Goal: Obtain resource: Download file/media

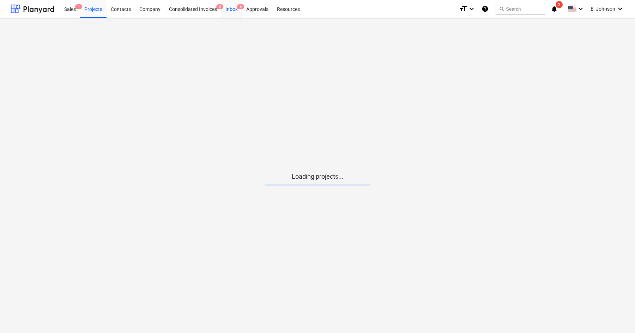
click at [237, 12] on div "Inbox 6" at bounding box center [231, 9] width 21 height 18
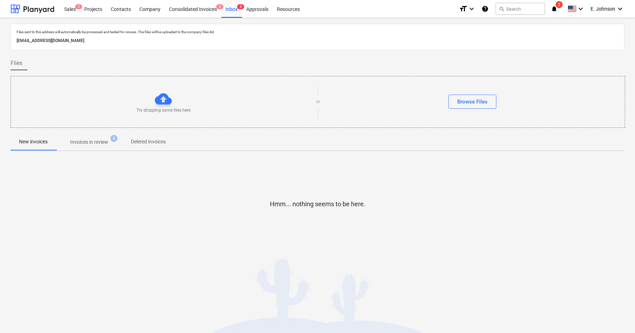
click at [104, 141] on p "Invoices in review" at bounding box center [89, 141] width 38 height 7
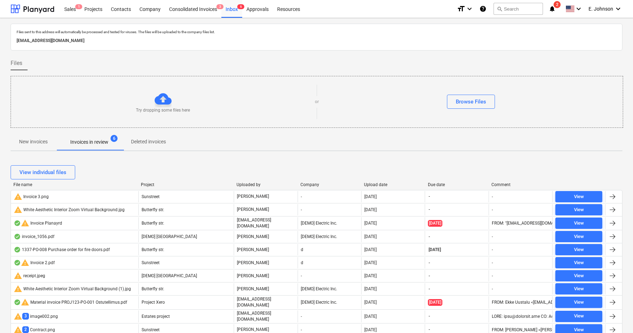
click at [46, 149] on button "New invoices" at bounding box center [34, 141] width 46 height 17
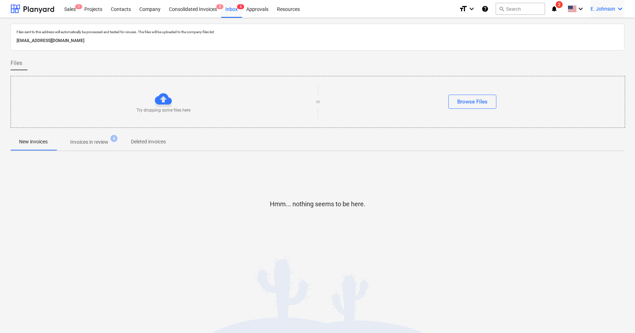
click at [617, 1] on div "E. Johnson keyboard_arrow_down" at bounding box center [608, 9] width 34 height 18
click at [617, 1] on div at bounding box center [317, 166] width 635 height 333
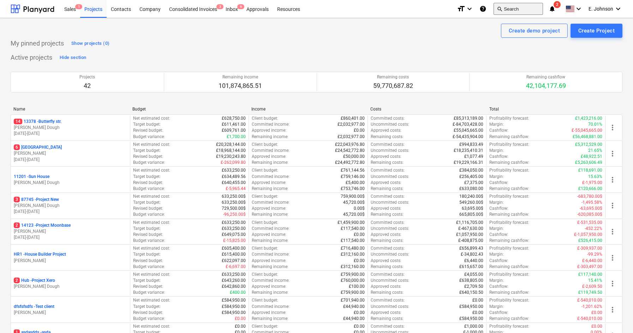
click at [519, 10] on button "search Search" at bounding box center [518, 9] width 49 height 12
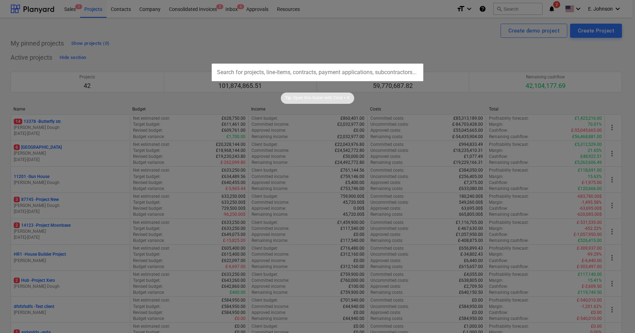
click at [368, 104] on div at bounding box center [317, 166] width 635 height 333
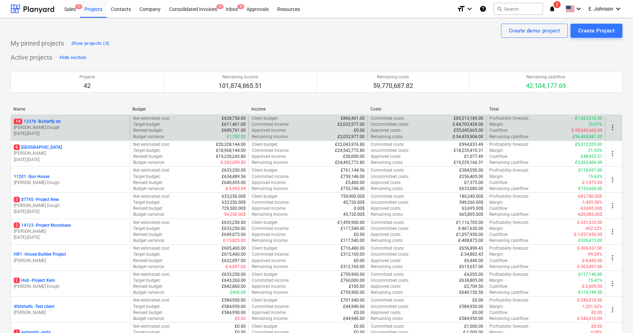
click at [348, 128] on div "Approved income : £0.00" at bounding box center [308, 130] width 113 height 6
click at [58, 120] on p "14 [STREET_ADDRESS]" at bounding box center [38, 122] width 48 height 6
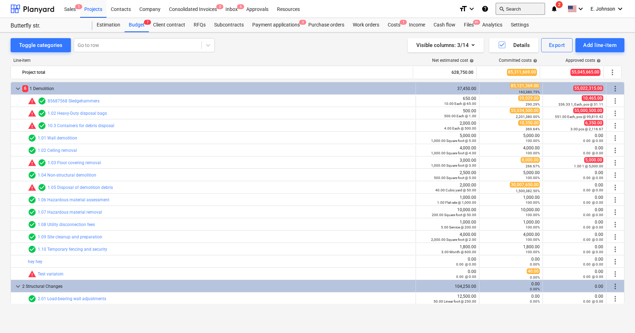
click at [516, 6] on button "search Search" at bounding box center [520, 9] width 49 height 12
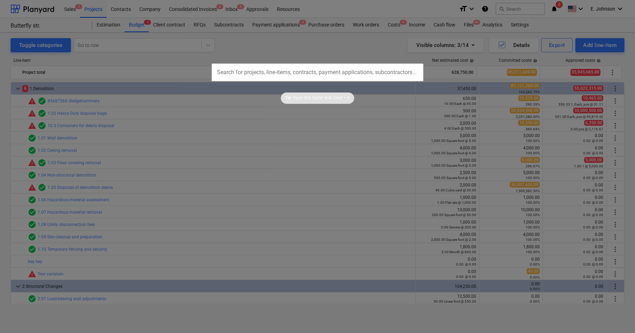
click at [369, 54] on div at bounding box center [317, 166] width 635 height 333
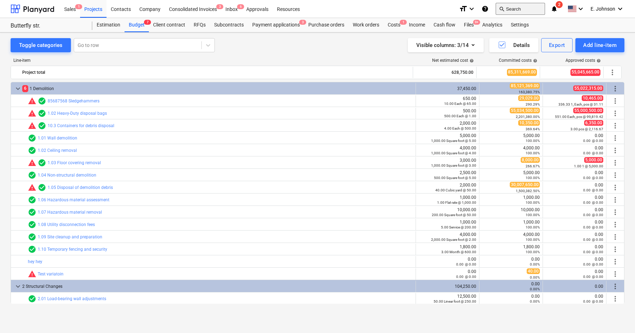
click at [509, 6] on button "search Search" at bounding box center [520, 9] width 49 height 12
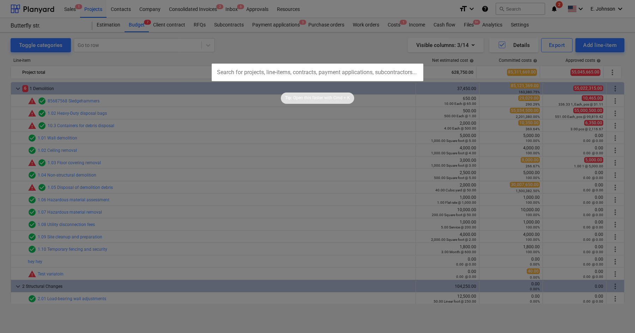
click at [366, 49] on div at bounding box center [317, 166] width 635 height 333
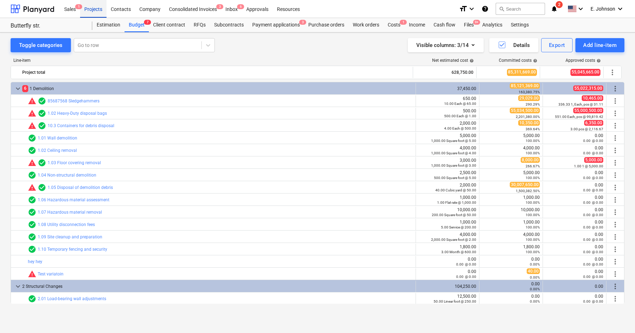
click at [91, 8] on div "Projects" at bounding box center [93, 9] width 26 height 18
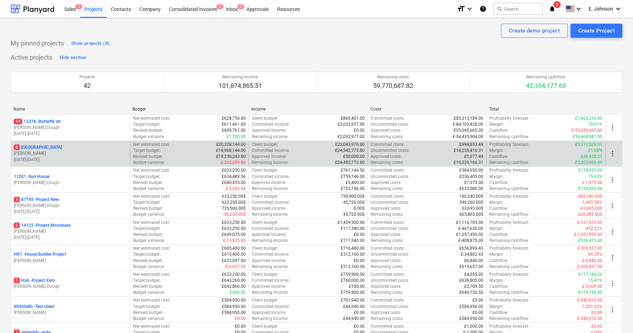
click at [43, 146] on p "[STREET_ADDRESS]" at bounding box center [38, 147] width 48 height 6
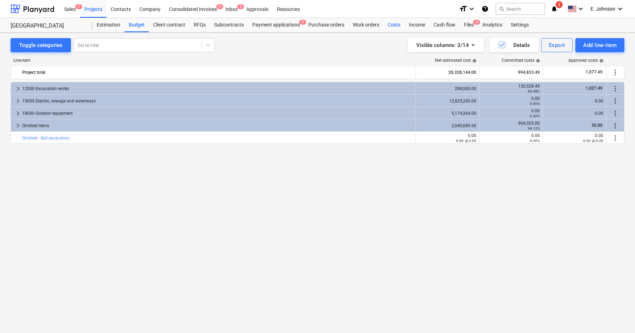
click at [394, 25] on div "Costs" at bounding box center [394, 25] width 21 height 14
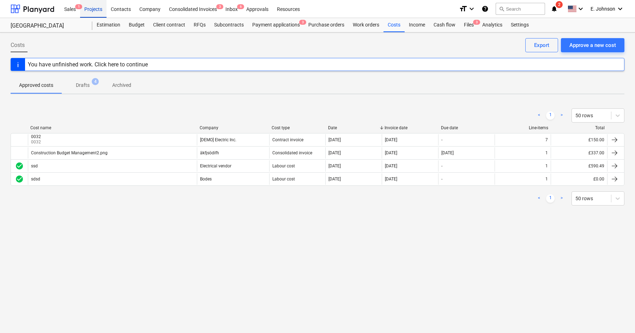
click at [94, 12] on div "Projects" at bounding box center [93, 9] width 26 height 18
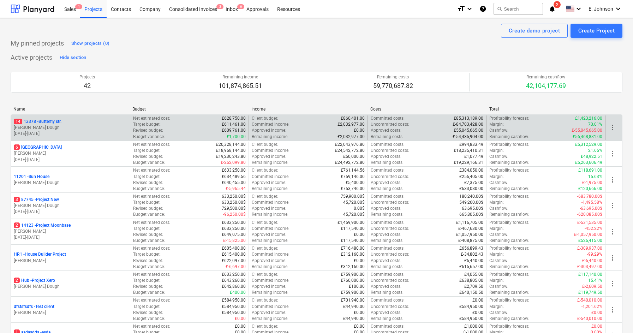
click at [50, 119] on p "14 [STREET_ADDRESS]" at bounding box center [38, 122] width 48 height 6
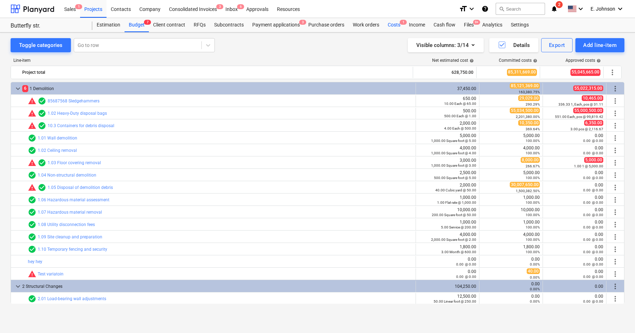
click at [399, 29] on div "Costs 1" at bounding box center [394, 25] width 21 height 14
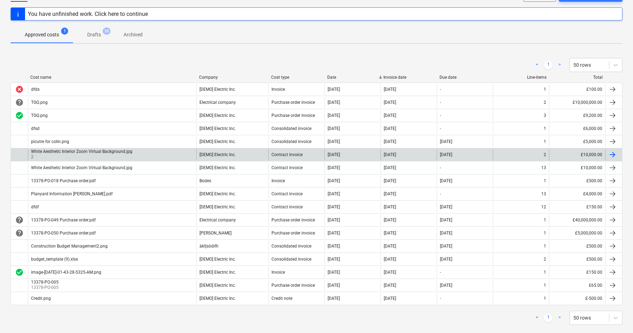
scroll to position [55, 0]
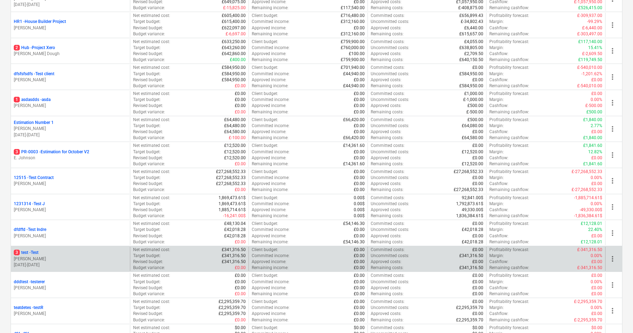
scroll to position [255, 0]
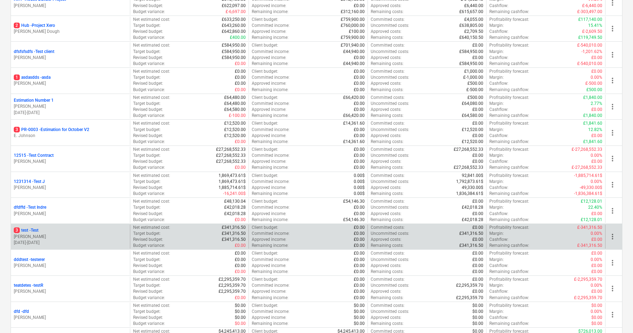
click at [34, 229] on p "3 test - Test" at bounding box center [26, 230] width 25 height 6
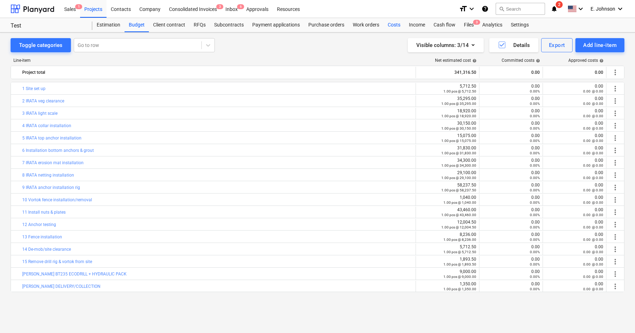
click at [395, 29] on div "Costs" at bounding box center [394, 25] width 21 height 14
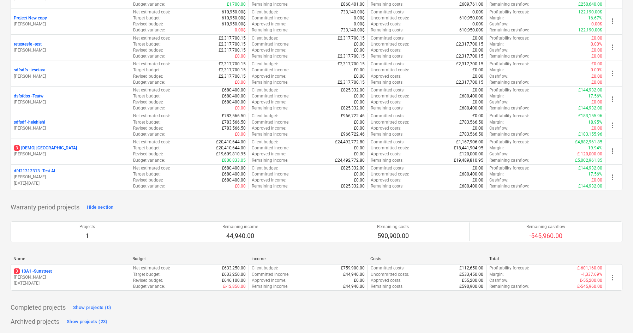
scroll to position [1016, 0]
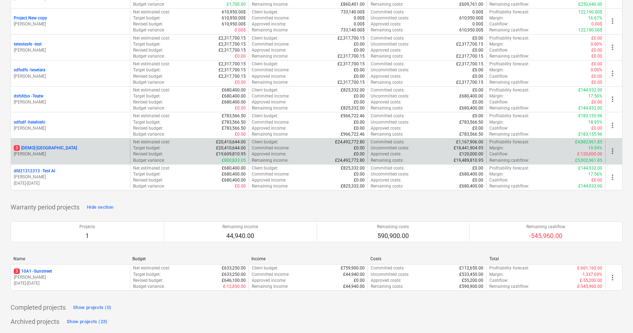
click at [43, 148] on p "3 [DEMO] [GEOGRAPHIC_DATA]" at bounding box center [45, 148] width 63 height 6
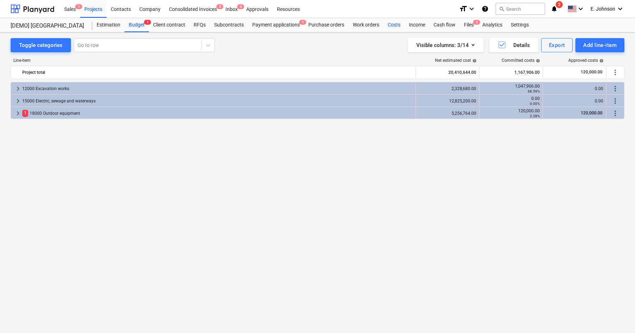
click at [392, 24] on div "Costs" at bounding box center [394, 25] width 21 height 14
click at [44, 13] on div at bounding box center [33, 9] width 44 height 18
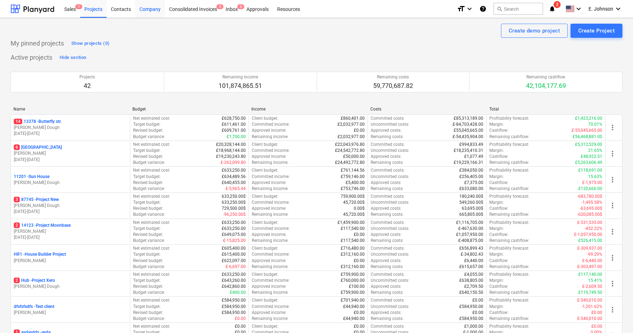
click at [150, 6] on div "Company" at bounding box center [150, 9] width 30 height 18
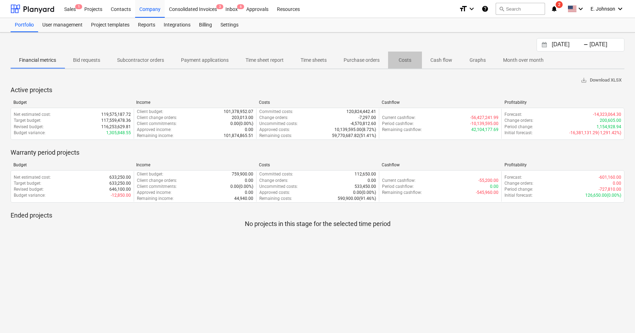
click at [405, 64] on span "Costs" at bounding box center [405, 60] width 34 height 12
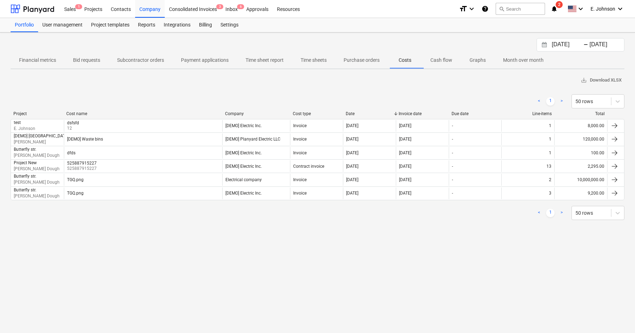
click at [594, 37] on div "[DATE] Press the down arrow key to interact with the calendar and select a date…" at bounding box center [317, 182] width 635 height 300
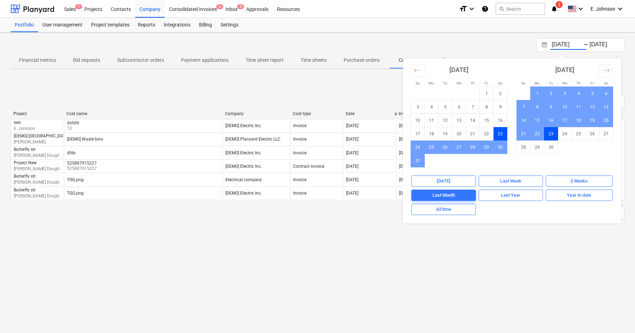
click at [577, 43] on input "[DATE]" at bounding box center [569, 45] width 36 height 10
click at [581, 46] on input "[DATE]" at bounding box center [569, 45] width 36 height 10
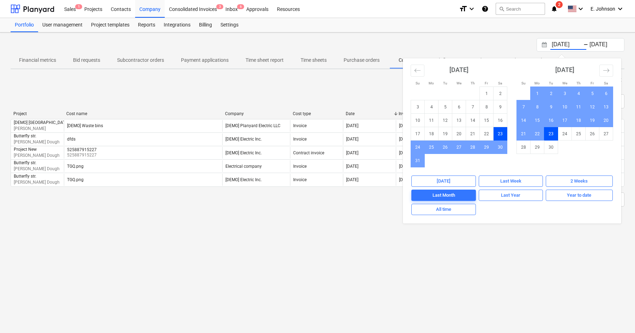
click at [581, 46] on input "[DATE]" at bounding box center [569, 45] width 36 height 10
click at [416, 71] on icon "Move backward to switch to the previous month." at bounding box center [417, 70] width 7 height 7
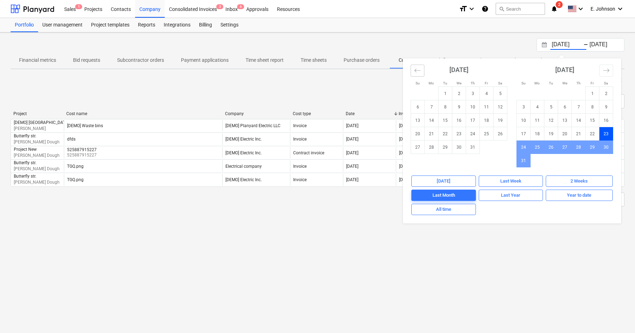
click at [416, 71] on icon "Move backward to switch to the previous month." at bounding box center [417, 70] width 7 height 7
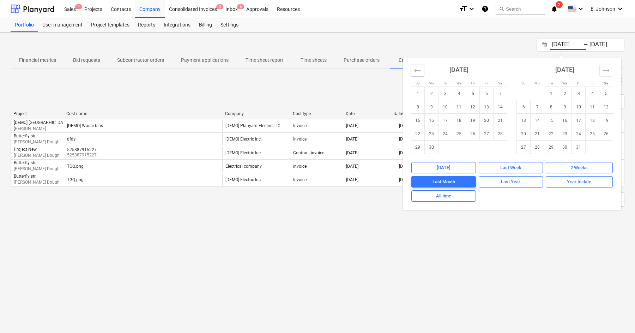
click at [416, 71] on icon "Move backward to switch to the previous month." at bounding box center [417, 70] width 7 height 7
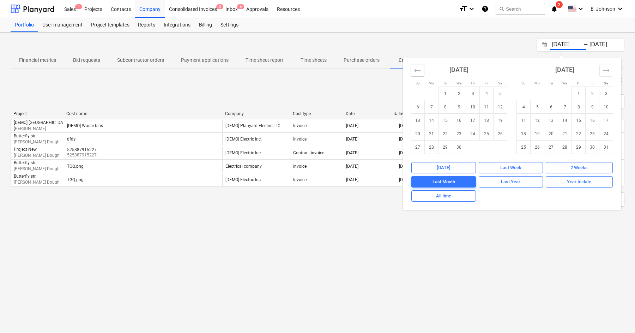
click at [416, 71] on icon "Move backward to switch to the previous month." at bounding box center [417, 70] width 7 height 7
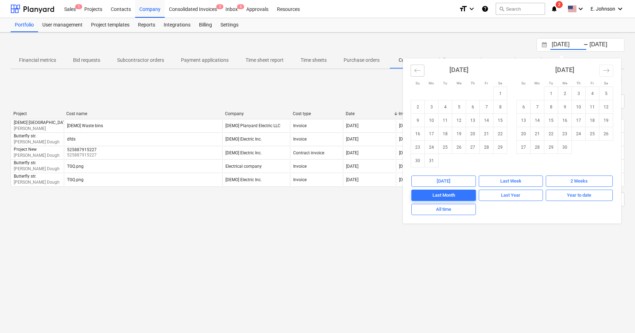
click at [416, 71] on icon "Move backward to switch to the previous month." at bounding box center [417, 70] width 7 height 7
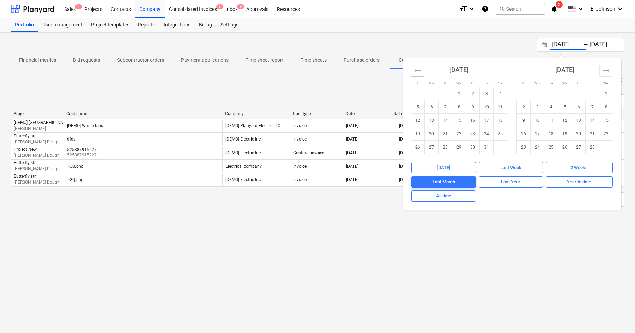
click at [416, 71] on icon "Move backward to switch to the previous month." at bounding box center [417, 70] width 7 height 7
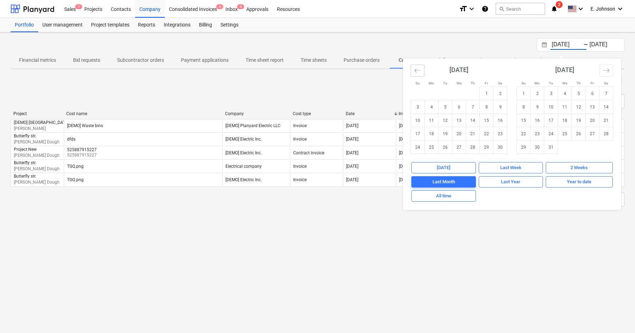
click at [416, 71] on icon "Move backward to switch to the previous month." at bounding box center [417, 70] width 7 height 7
click at [446, 197] on div "All time" at bounding box center [443, 196] width 15 height 8
type input "[DATE]"
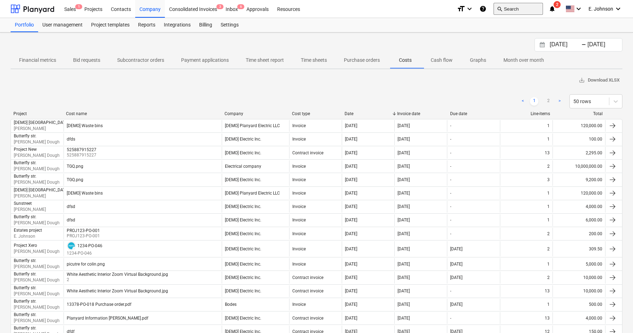
click at [520, 7] on button "search Search" at bounding box center [518, 9] width 49 height 12
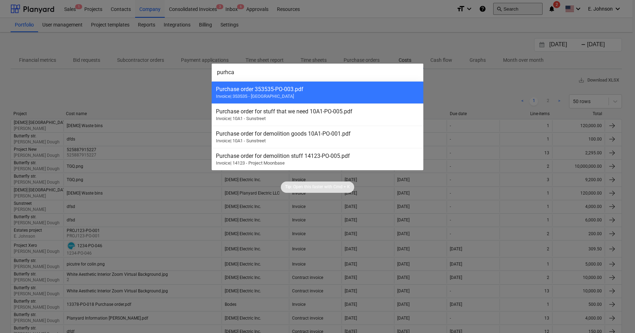
type input "purhcas"
type input "purchase order butter"
click at [518, 62] on div at bounding box center [317, 166] width 635 height 333
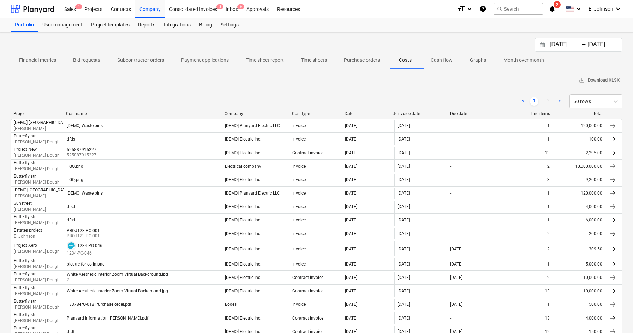
click at [309, 85] on div "save_alt Download XLSX" at bounding box center [317, 80] width 612 height 11
